Goal: Navigation & Orientation: Find specific page/section

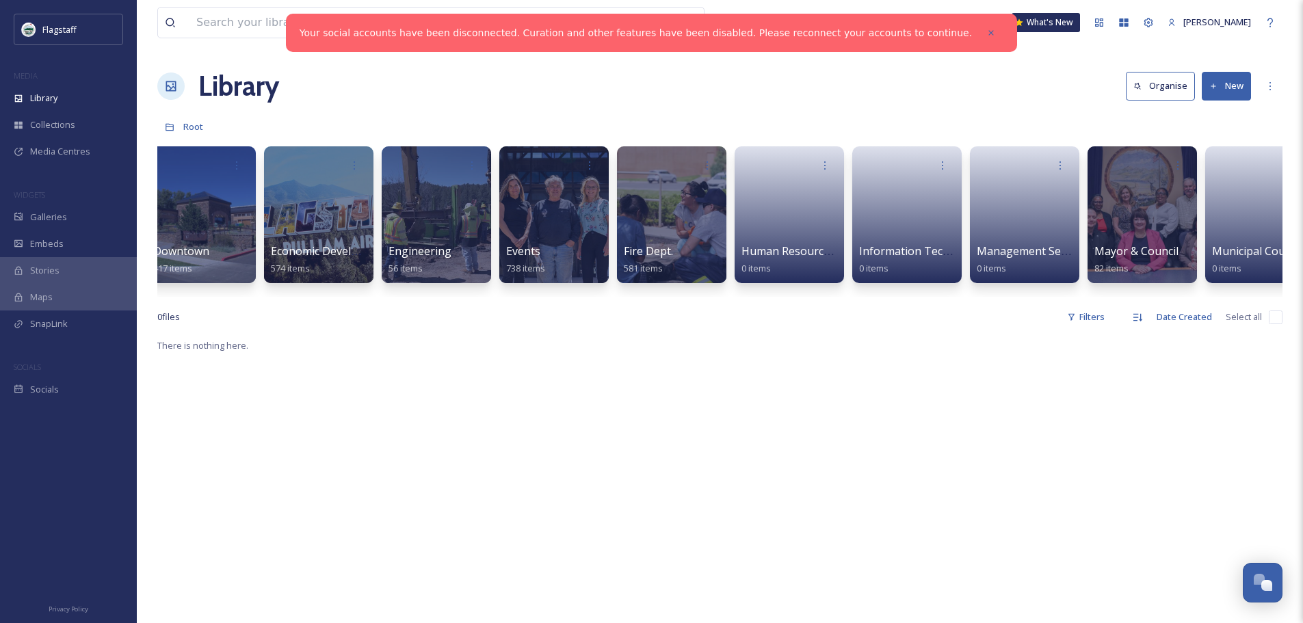
scroll to position [0, 287]
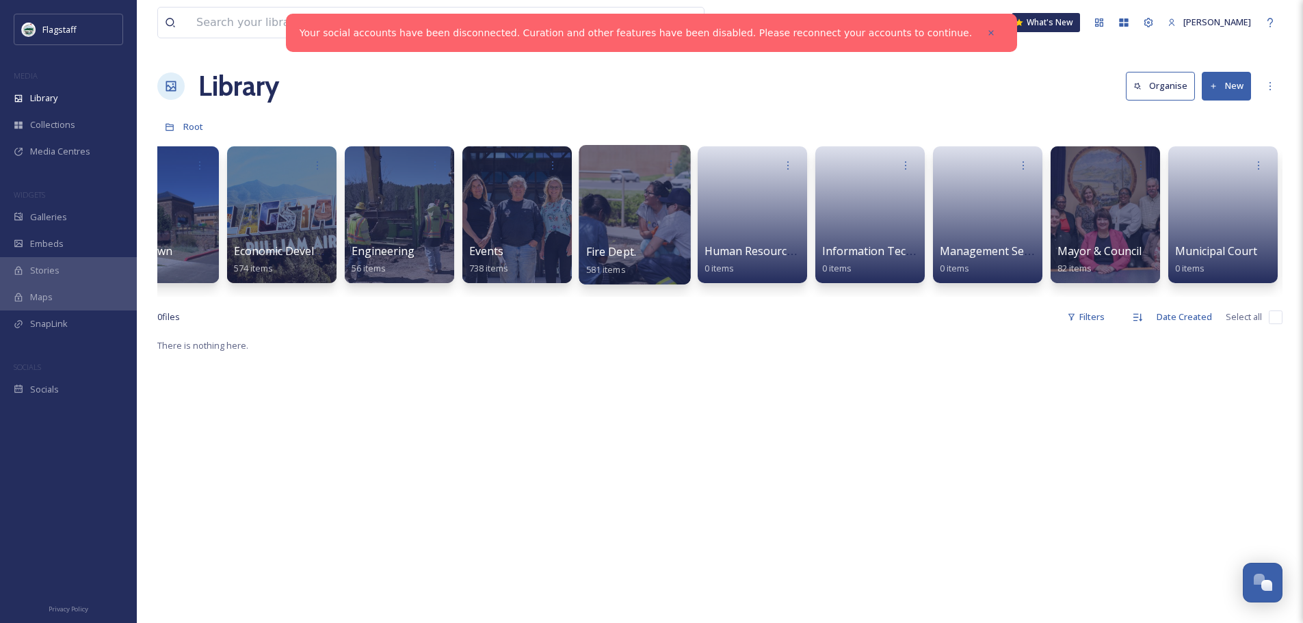
click at [651, 233] on div at bounding box center [635, 215] width 112 height 140
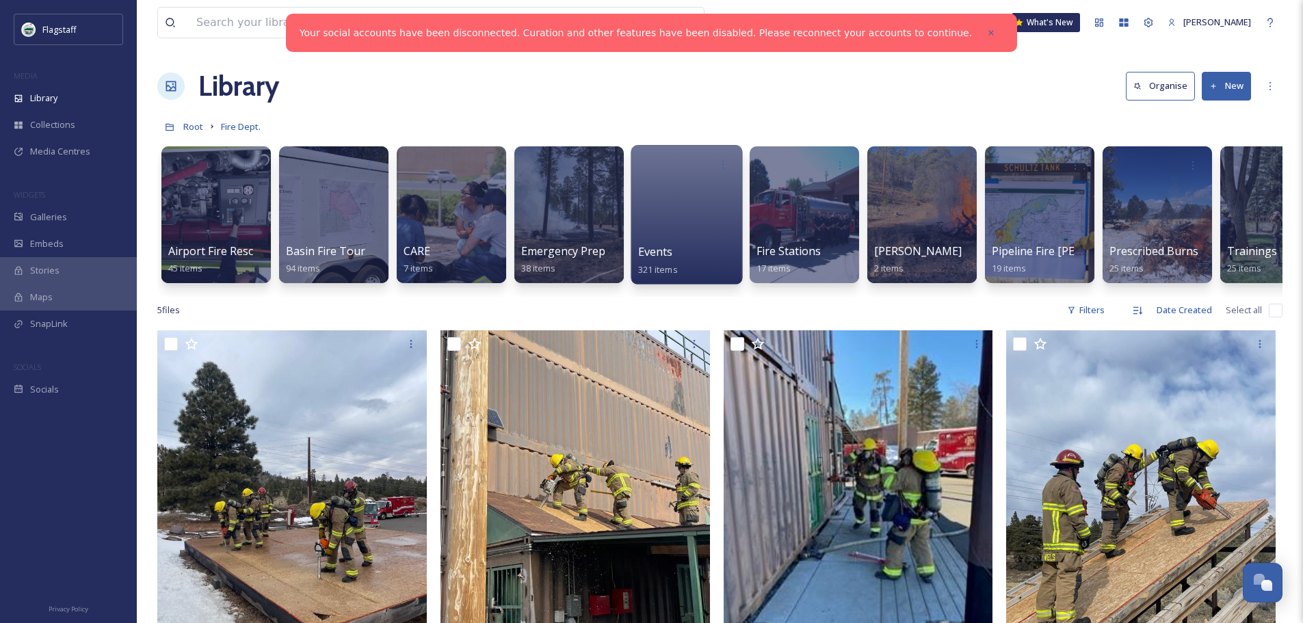
click at [688, 218] on div at bounding box center [687, 215] width 112 height 140
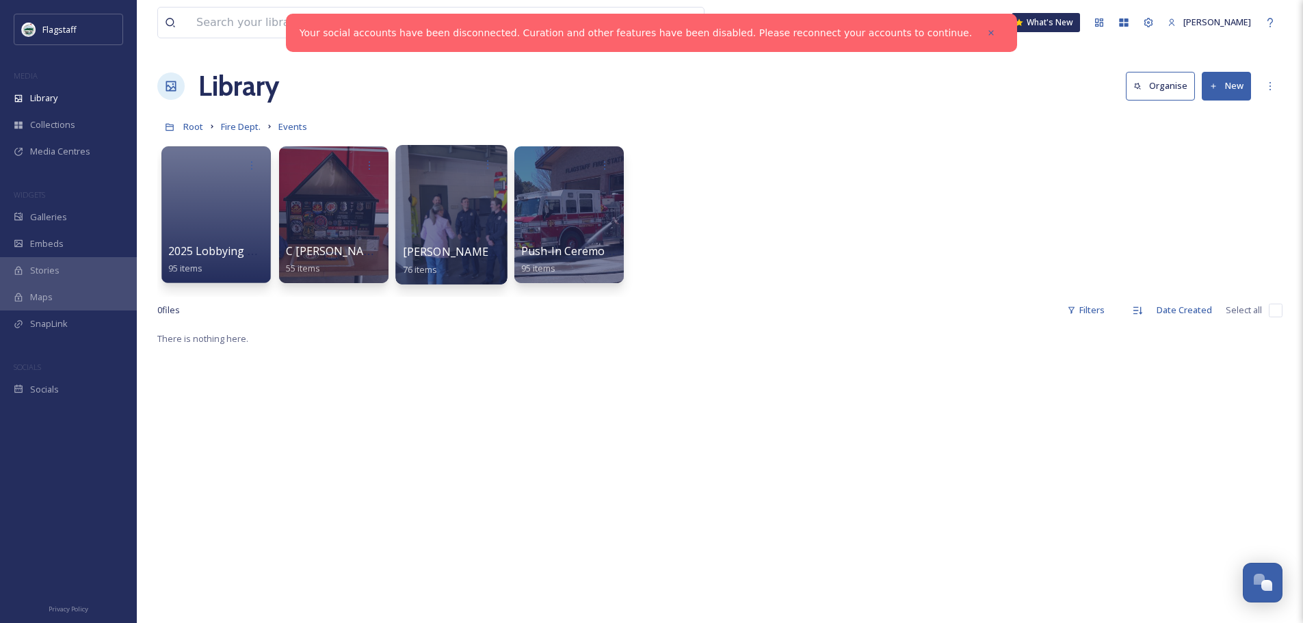
click at [445, 220] on div at bounding box center [451, 215] width 112 height 140
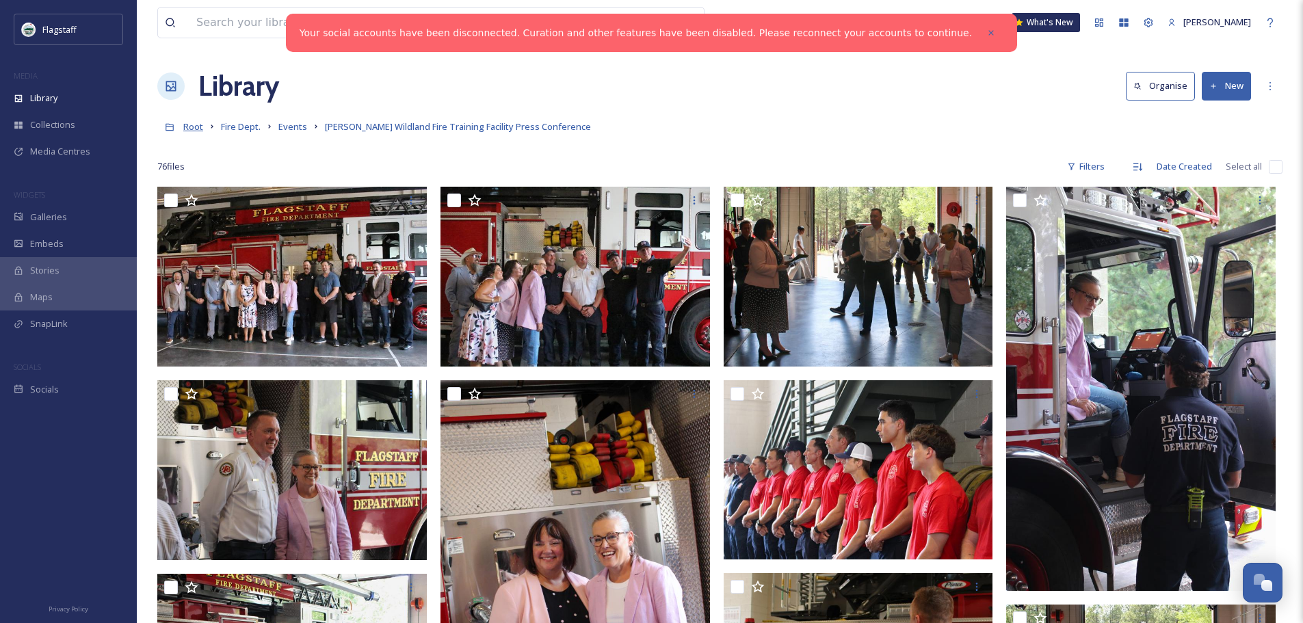
click at [196, 126] on span "Root" at bounding box center [193, 126] width 20 height 12
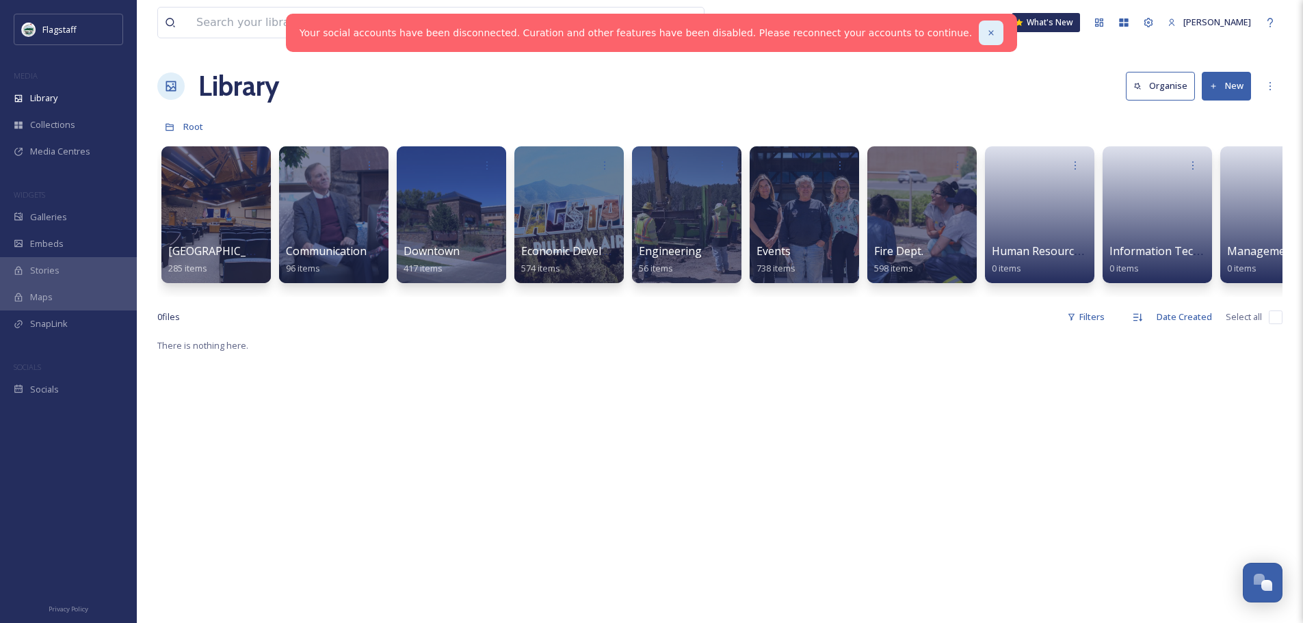
click at [987, 28] on icon at bounding box center [992, 33] width 10 height 10
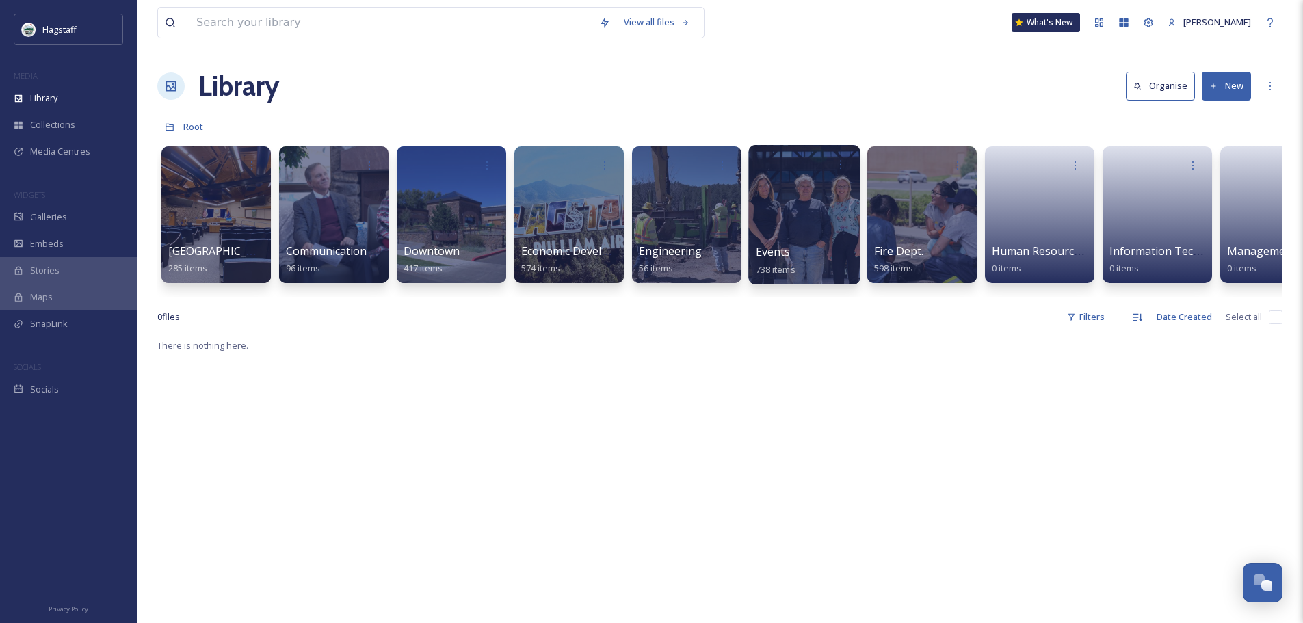
click at [770, 191] on div at bounding box center [805, 215] width 112 height 140
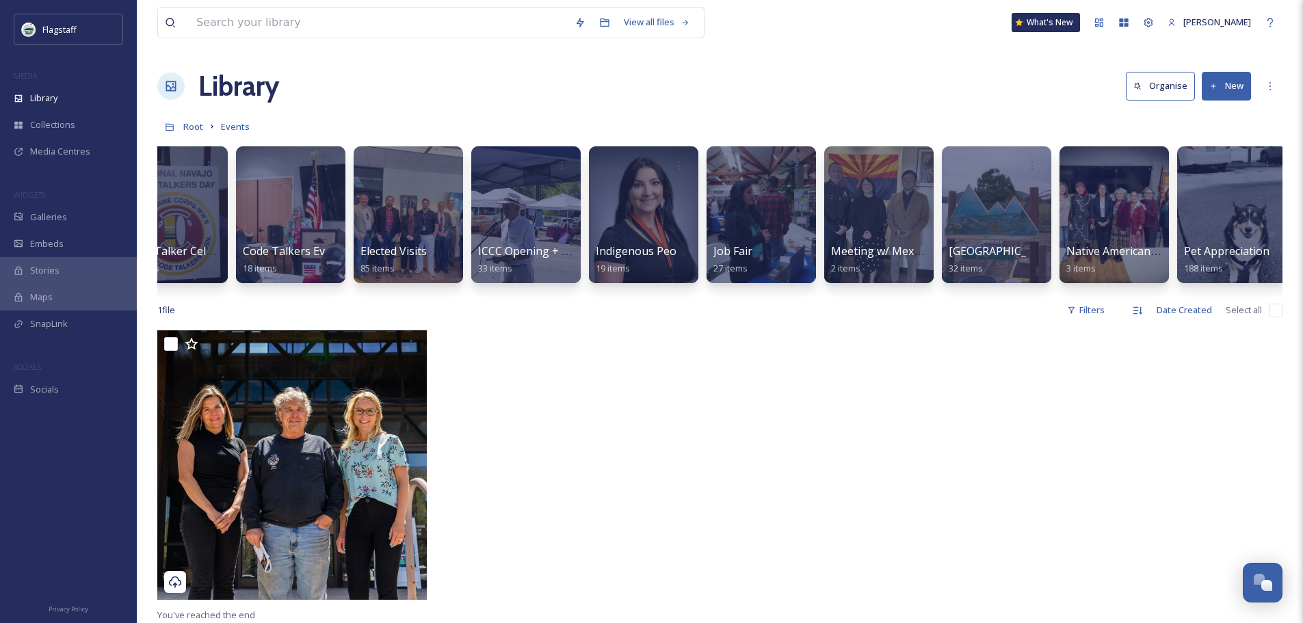
scroll to position [0, 757]
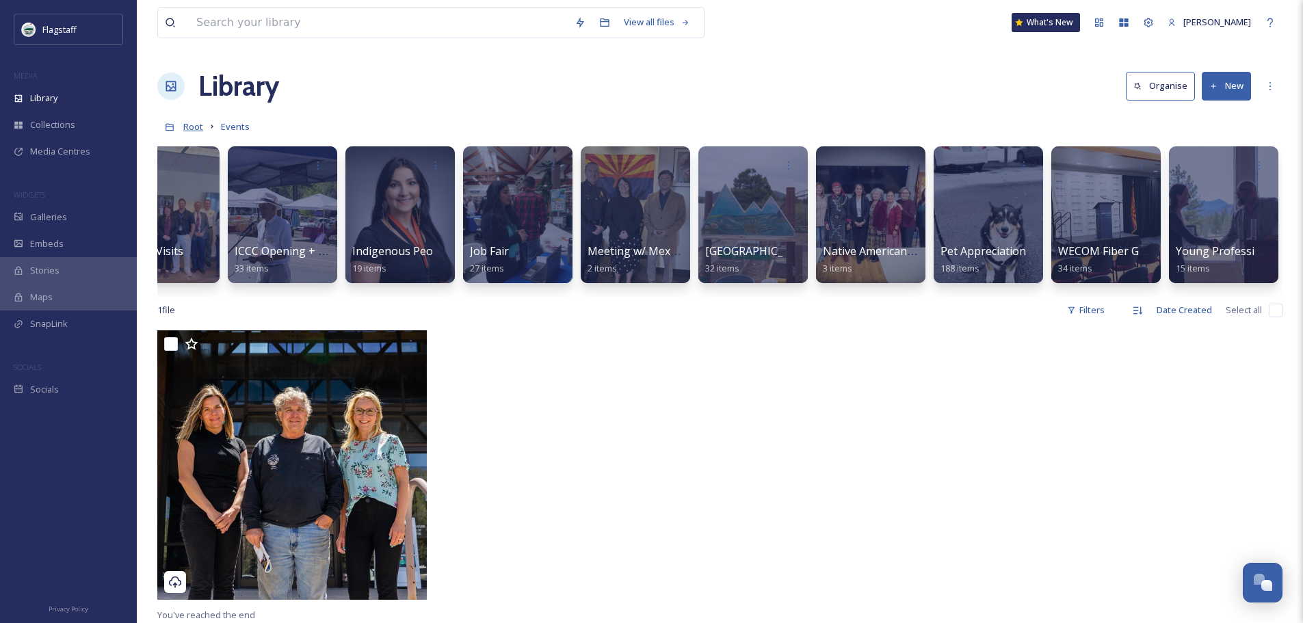
click at [194, 127] on span "Root" at bounding box center [193, 126] width 20 height 12
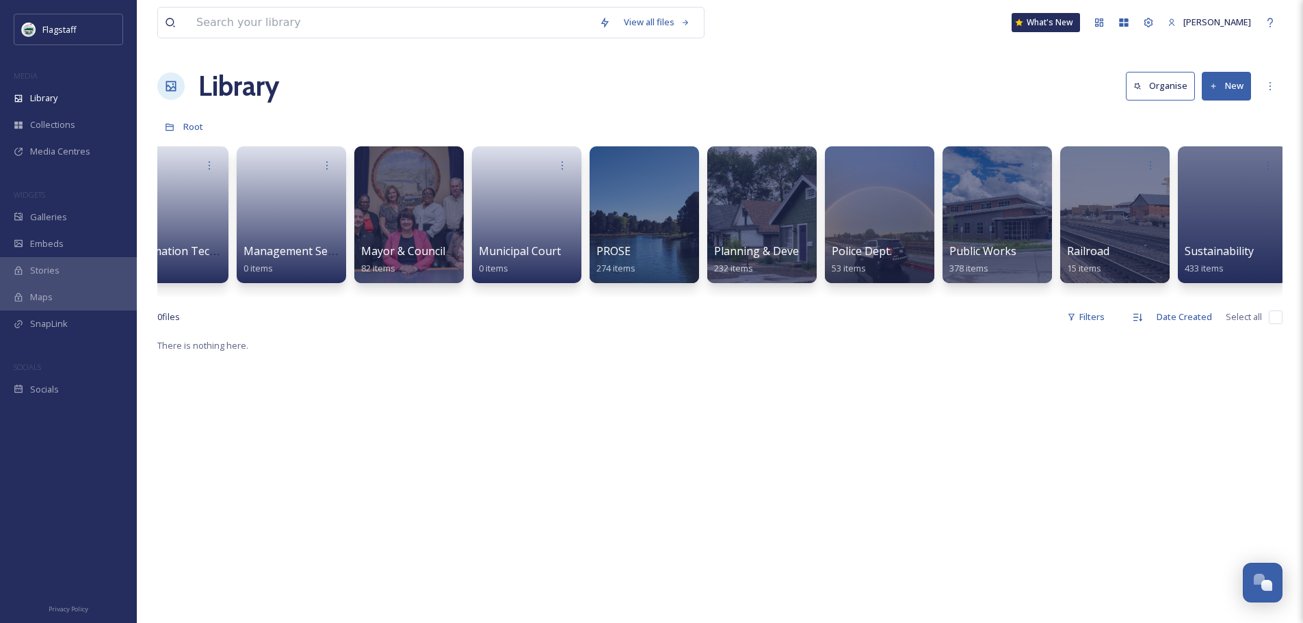
scroll to position [0, 1110]
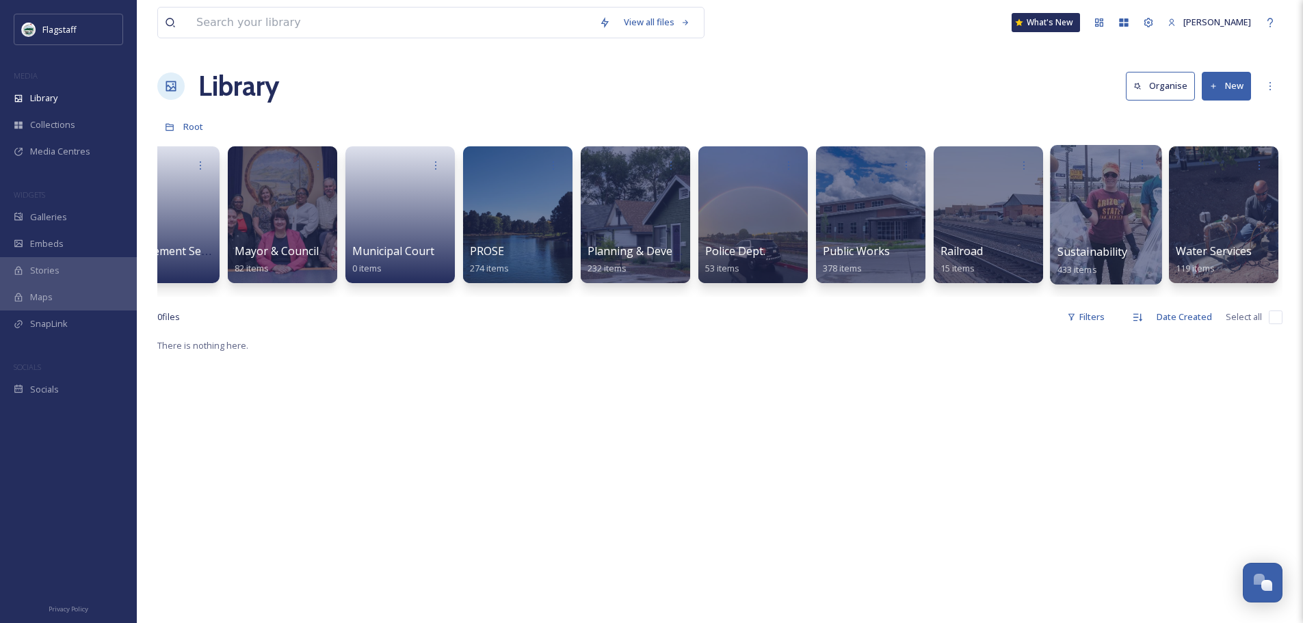
click at [1153, 246] on div "Sustainability 433 items" at bounding box center [1107, 261] width 98 height 34
click at [1110, 243] on div at bounding box center [1106, 215] width 112 height 140
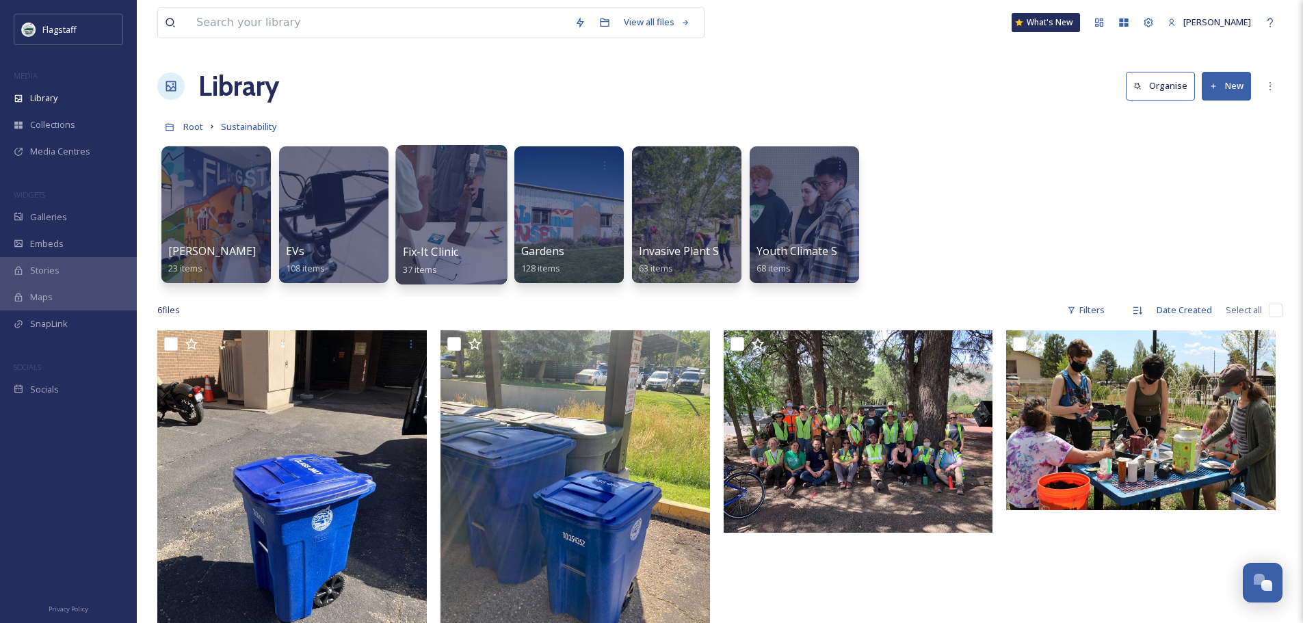
click at [463, 231] on div at bounding box center [451, 215] width 112 height 140
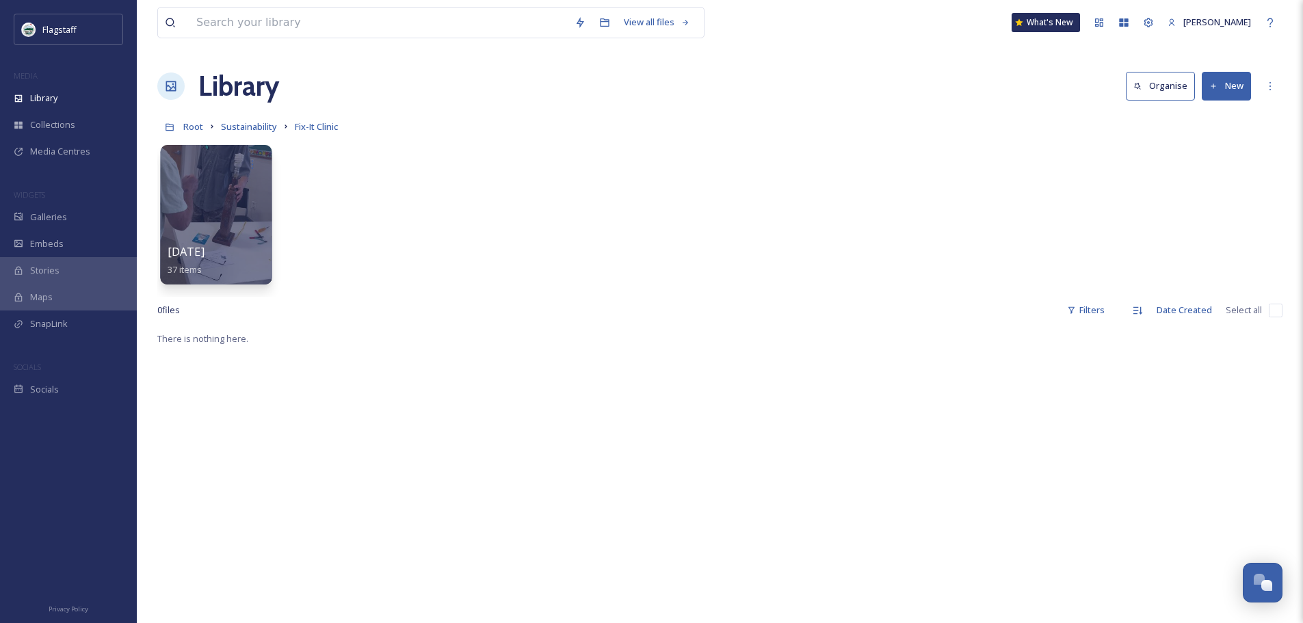
click at [226, 218] on div at bounding box center [216, 215] width 112 height 140
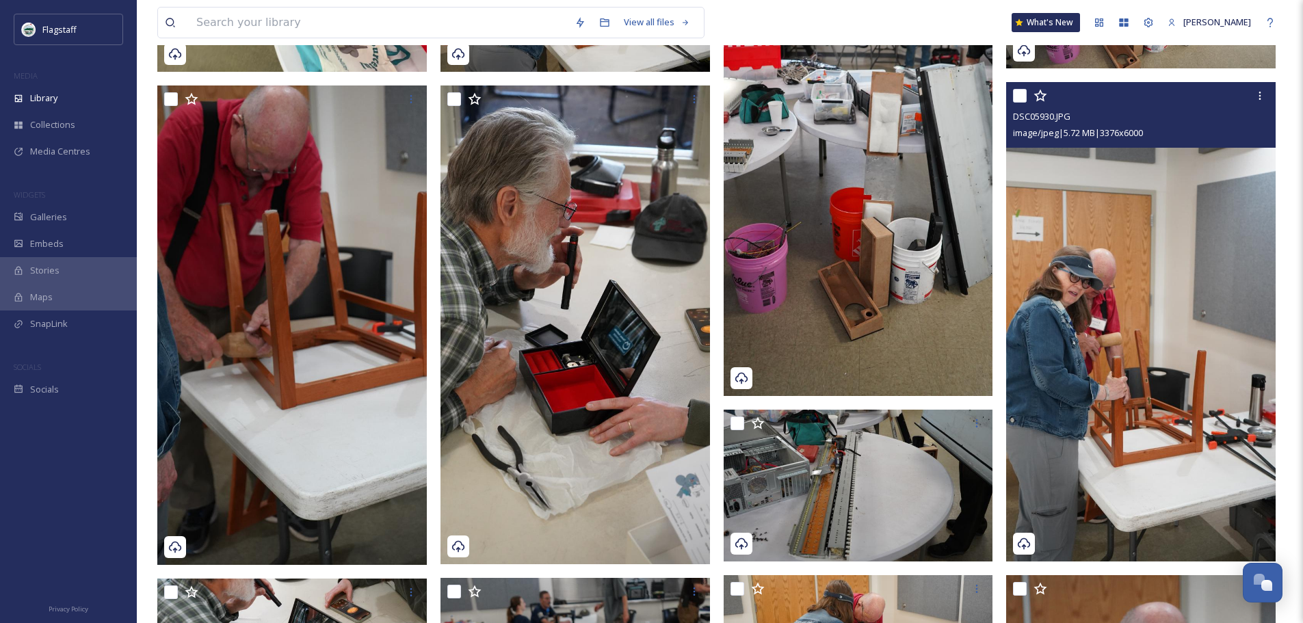
scroll to position [1232, 0]
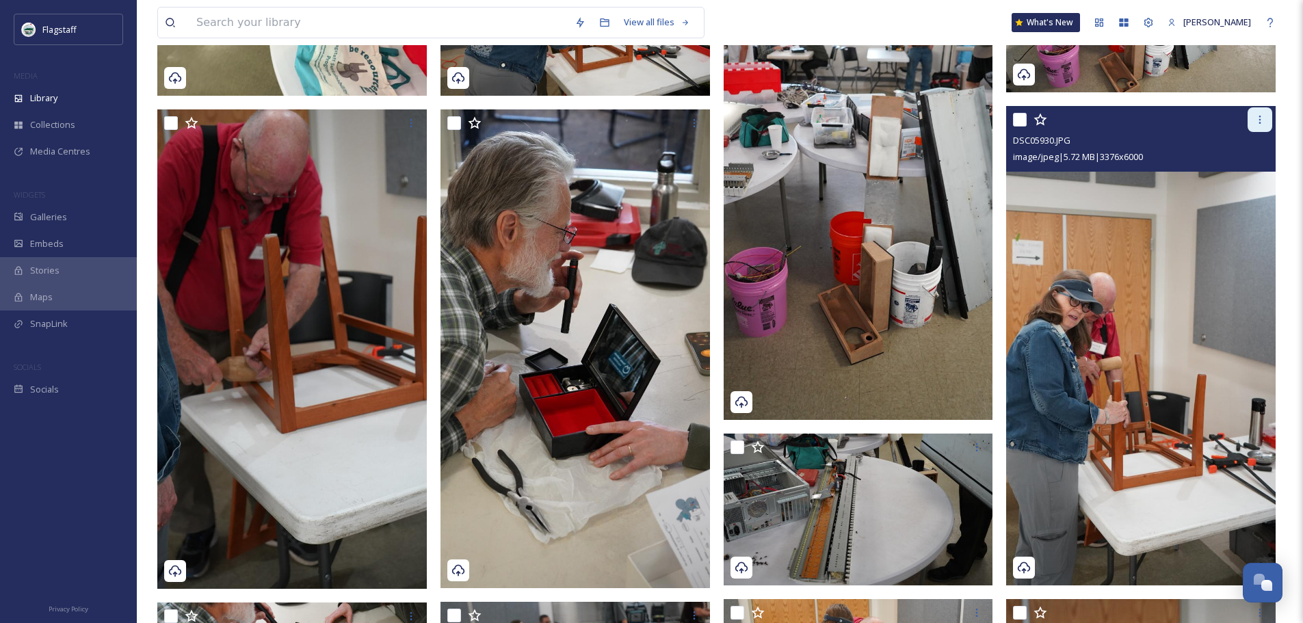
click at [1259, 118] on icon at bounding box center [1260, 119] width 11 height 11
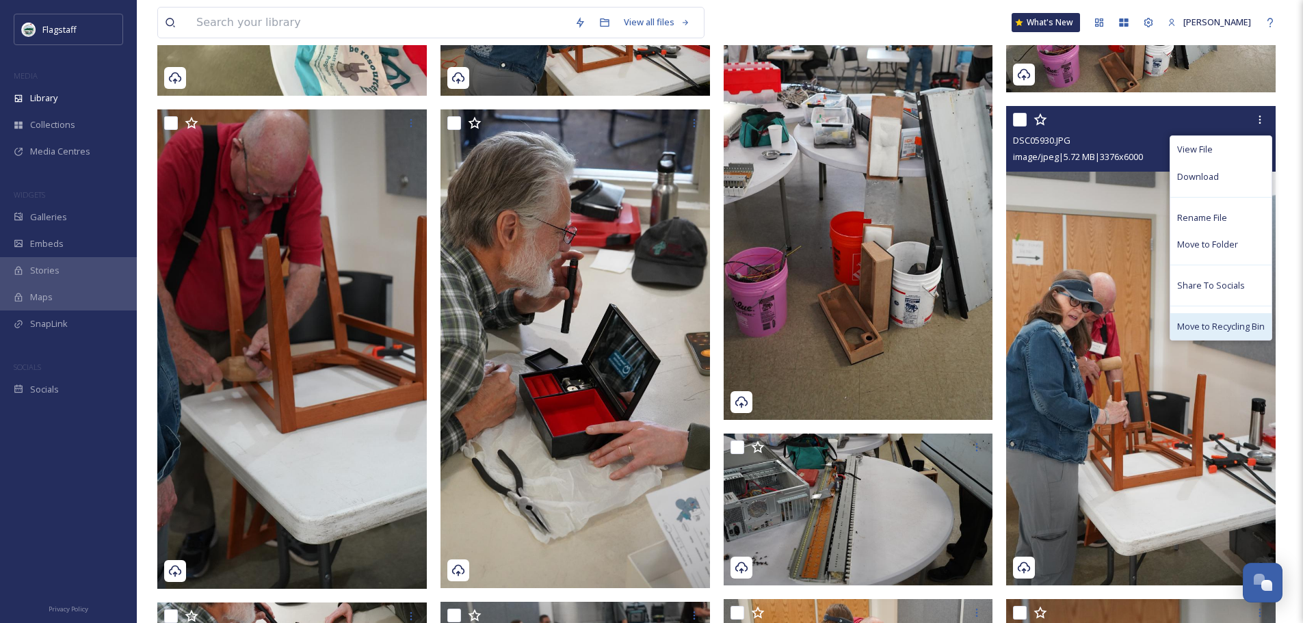
click at [1231, 329] on span "Move to Recycling Bin" at bounding box center [1221, 326] width 88 height 13
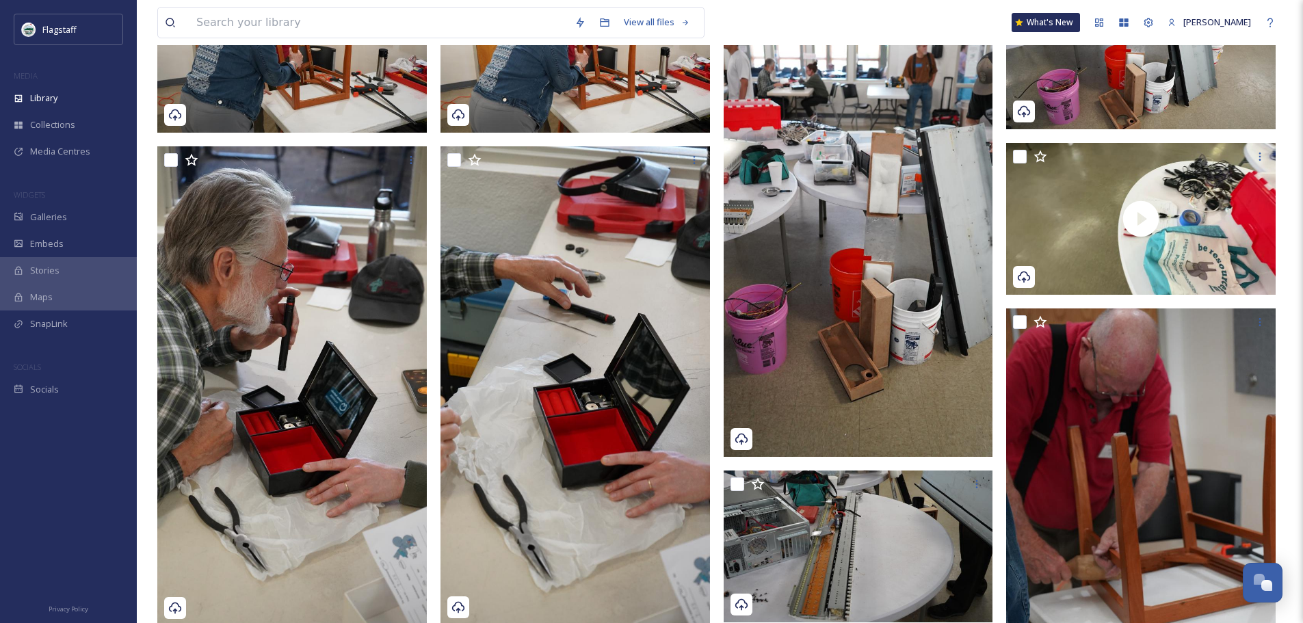
scroll to position [974, 0]
